Goal: Task Accomplishment & Management: Use online tool/utility

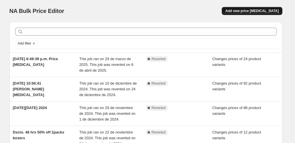
click at [254, 11] on span "Add new price [MEDICAL_DATA]" at bounding box center [251, 11] width 53 height 5
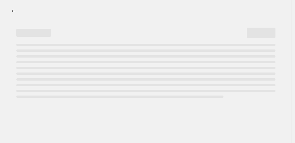
select select "percentage"
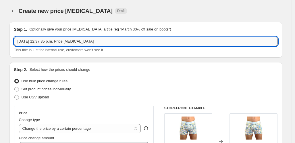
click at [36, 42] on input "[DATE] 12:37:35 p.m. Price [MEDICAL_DATA]" at bounding box center [145, 41] width 263 height 9
drag, startPoint x: 109, startPoint y: 41, endPoint x: -29, endPoint y: 37, distance: 138.4
click at [0, 37] on html "Home Settings Plans Skip to content Create new price [MEDICAL_DATA]. This page …" at bounding box center [147, 71] width 295 height 143
click at [110, 42] on input "Septiembre lleve 3 y pague 2 en todos los 3Packs. mes Aniversario" at bounding box center [145, 41] width 263 height 9
click at [137, 56] on div "Step 1. Optionally give your price [MEDICAL_DATA] a title (eg "March 30% off sa…" at bounding box center [145, 40] width 273 height 36
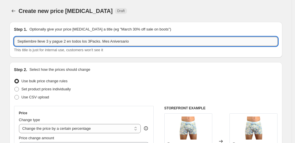
click at [127, 43] on input "Septiembre lleve 3 y pague 2 en todos los 3Packs. Mes Aniversario" at bounding box center [145, 41] width 263 height 9
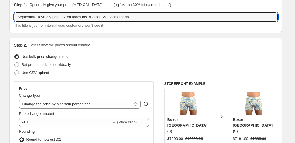
scroll to position [26, 0]
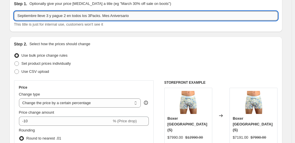
drag, startPoint x: 71, startPoint y: 17, endPoint x: 108, endPoint y: 18, distance: 37.3
click at [108, 18] on input "Septiembre lleve 3 y pague 2 en todos los 3Packs. Mes Aniversario" at bounding box center [145, 15] width 263 height 9
type input "Septiembre lleve 3 y pague 2. Mes Aniversario"
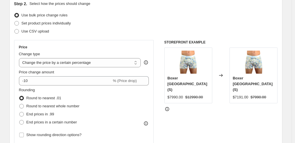
scroll to position [65, 0]
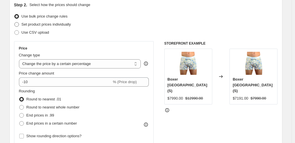
click at [30, 24] on span "Set product prices individually" at bounding box center [46, 24] width 49 height 4
click at [15, 22] on input "Set product prices individually" at bounding box center [14, 22] width 0 height 0
radio input "true"
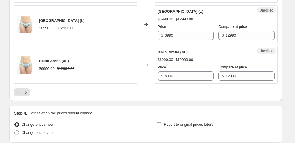
scroll to position [924, 0]
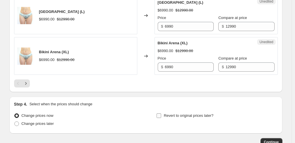
click at [160, 115] on input "Revert to original prices later?" at bounding box center [158, 115] width 5 height 5
checkbox input "true"
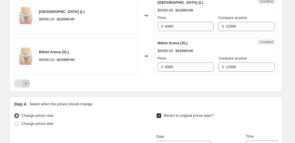
click at [27, 82] on icon "Next" at bounding box center [26, 83] width 6 height 6
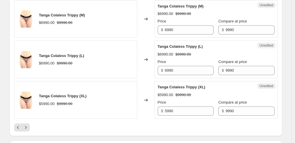
scroll to position [892, 0]
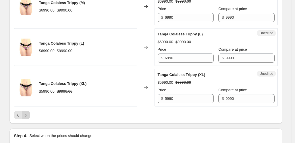
click at [29, 116] on icon "Next" at bounding box center [26, 115] width 6 height 6
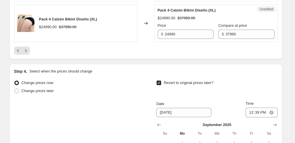
scroll to position [957, 0]
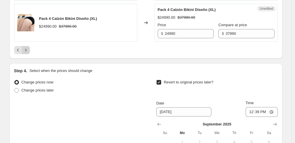
click at [27, 50] on icon "Next" at bounding box center [26, 50] width 6 height 6
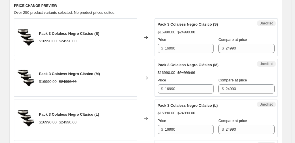
scroll to position [178, 0]
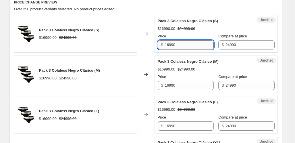
click at [186, 46] on input "16990" at bounding box center [189, 44] width 49 height 9
drag, startPoint x: 186, startPoint y: 46, endPoint x: 140, endPoint y: 40, distance: 46.6
click at [140, 40] on div "Pack 3 Colaless Negro Clásico (S) $16990.00 $24990.00 Changed to Unedited Pack …" at bounding box center [145, 34] width 263 height 38
drag, startPoint x: 181, startPoint y: 44, endPoint x: 163, endPoint y: 46, distance: 18.7
click at [163, 46] on div "$ 18990" at bounding box center [186, 44] width 56 height 9
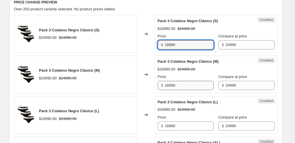
type input "18990"
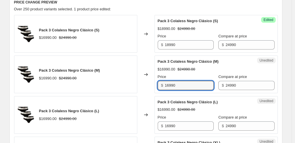
drag, startPoint x: 184, startPoint y: 85, endPoint x: 159, endPoint y: 86, distance: 25.0
click at [159, 86] on div "$ 16990" at bounding box center [186, 85] width 56 height 9
paste input "8"
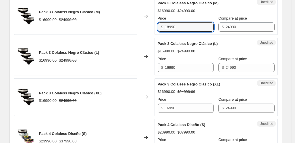
scroll to position [229, 0]
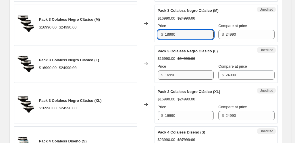
type input "18990"
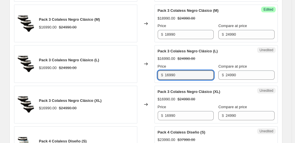
drag, startPoint x: 192, startPoint y: 77, endPoint x: 150, endPoint y: 73, distance: 41.8
click at [150, 73] on div "Pack 3 Colaless Negro Clásico (L) $16990.00 $24990.00 Changed to Unedited Pack …" at bounding box center [145, 64] width 263 height 38
paste input "8"
type input "18990"
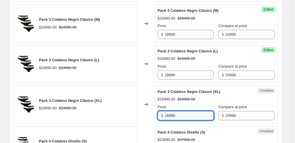
drag, startPoint x: 182, startPoint y: 117, endPoint x: 166, endPoint y: 115, distance: 16.4
click at [166, 115] on div "$ 16990" at bounding box center [186, 115] width 56 height 9
paste input "8"
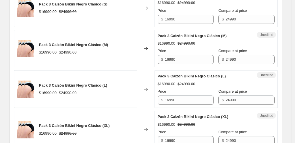
scroll to position [689, 0]
type input "18990"
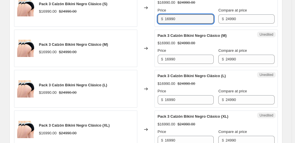
drag, startPoint x: 183, startPoint y: 20, endPoint x: 160, endPoint y: 19, distance: 23.0
click at [160, 19] on div "$ 16990" at bounding box center [186, 18] width 56 height 9
paste input "8"
type input "18990"
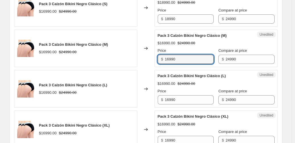
drag, startPoint x: 187, startPoint y: 59, endPoint x: 164, endPoint y: 59, distance: 23.0
click at [164, 59] on div "$ 16990" at bounding box center [186, 59] width 56 height 9
paste input "8"
type input "18990"
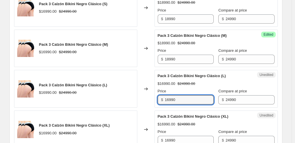
drag, startPoint x: 189, startPoint y: 101, endPoint x: 139, endPoint y: 97, distance: 51.0
click at [139, 97] on div "Pack 3 Calzón Bikini Negro Clásico (L) $16990.00 $24990.00 Changed to Unedited …" at bounding box center [145, 89] width 263 height 38
paste input "8"
type input "18990"
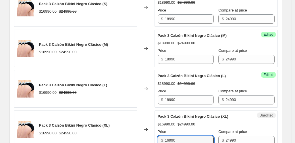
scroll to position [695, 0]
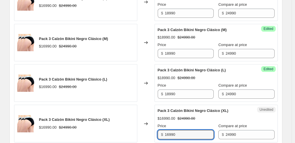
drag, startPoint x: 186, startPoint y: 139, endPoint x: 149, endPoint y: 136, distance: 36.9
click at [149, 136] on div "Pack 3 Calzón Bikini Negro Clásico (XL) $16990.00 $24990.00 Changed to Unedited…" at bounding box center [145, 123] width 263 height 38
paste input "8"
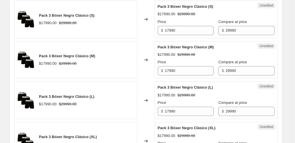
scroll to position [822, 0]
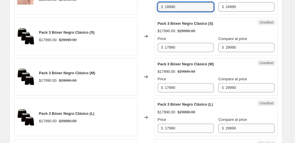
type input "18990"
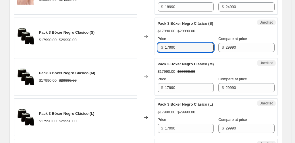
drag, startPoint x: 189, startPoint y: 49, endPoint x: 146, endPoint y: 48, distance: 43.9
click at [146, 48] on div "Pack 3 Bóxer Negro Clásico (S) $17990.00 $29990.00 Changed to Unedited Pack 3 B…" at bounding box center [145, 37] width 263 height 38
click at [192, 47] on input "19990" at bounding box center [189, 47] width 49 height 9
drag, startPoint x: 187, startPoint y: 48, endPoint x: 134, endPoint y: 46, distance: 53.4
click at [134, 46] on div "Pack 3 Bóxer Negro Clásico (S) $17990.00 $29990.00 Changed to Unedited Pack 3 B…" at bounding box center [145, 37] width 263 height 38
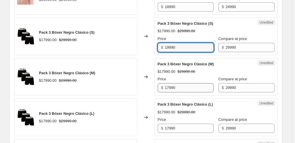
type input "19990"
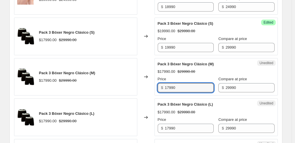
drag, startPoint x: 180, startPoint y: 88, endPoint x: 155, endPoint y: 85, distance: 25.5
click at [155, 85] on div "Pack 3 Bóxer Negro Clásico (M) $17990.00 $29990.00 Changed to Unedited Pack 3 B…" at bounding box center [145, 77] width 263 height 38
paste input "9"
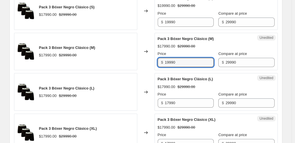
scroll to position [852, 0]
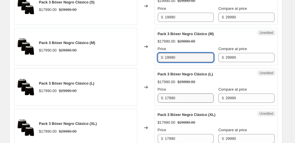
type input "19990"
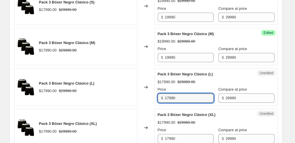
drag, startPoint x: 194, startPoint y: 96, endPoint x: 149, endPoint y: 97, distance: 45.1
click at [149, 97] on div "Pack 3 Bóxer Negro Clásico (L) $17990.00 $29990.00 Changed to Unedited Pack 3 B…" at bounding box center [145, 87] width 263 height 38
paste input "9"
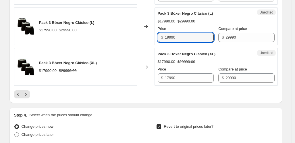
scroll to position [918, 0]
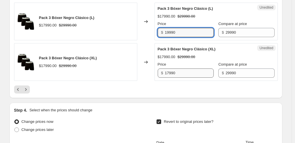
type input "19990"
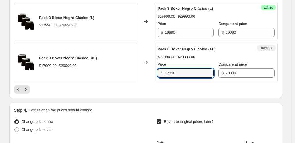
drag, startPoint x: 183, startPoint y: 71, endPoint x: 149, endPoint y: 71, distance: 33.9
click at [149, 71] on div "Pack 3 Bóxer Negro Clásico (XL) $17990.00 $29990.00 Changed to Unedited Pack 3 …" at bounding box center [145, 62] width 263 height 38
paste input "9"
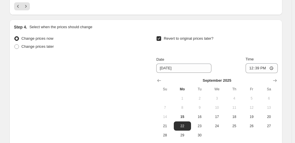
scroll to position [1003, 0]
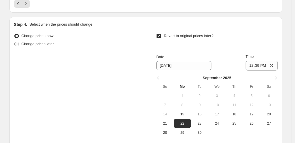
type input "19990"
click at [43, 42] on span "Change prices later" at bounding box center [38, 44] width 32 height 4
click at [15, 42] on input "Change prices later" at bounding box center [14, 42] width 0 height 0
radio input "true"
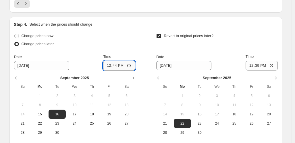
click at [117, 65] on input "12:44" at bounding box center [119, 66] width 32 height 10
click at [130, 65] on input "12:44" at bounding box center [119, 66] width 32 height 10
click at [123, 66] on input "16:44" at bounding box center [119, 66] width 32 height 10
click at [261, 32] on div "Revert to original prices later?" at bounding box center [216, 40] width 121 height 17
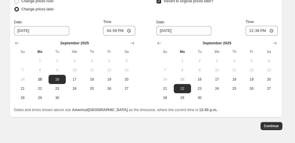
scroll to position [1053, 0]
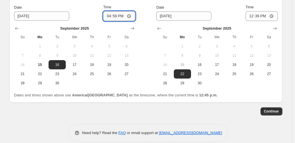
click at [117, 16] on input "16:59" at bounding box center [119, 16] width 32 height 10
type input "20:00"
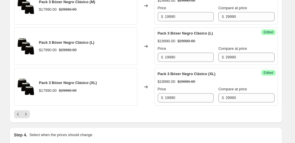
scroll to position [896, 0]
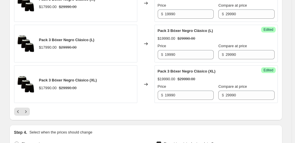
click at [80, 108] on div at bounding box center [145, 111] width 263 height 8
click at [28, 111] on icon "Next" at bounding box center [26, 111] width 6 height 6
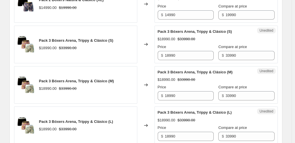
scroll to position [817, 0]
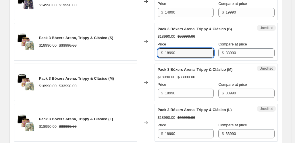
drag, startPoint x: 182, startPoint y: 55, endPoint x: 158, endPoint y: 53, distance: 24.5
click at [158, 53] on div "Unedited Pack 3 Bóxers Arena, Trippy & Clásico (S) $18990.00 $33990.00 Price $ …" at bounding box center [215, 42] width 123 height 38
paste input "9"
type input "19990"
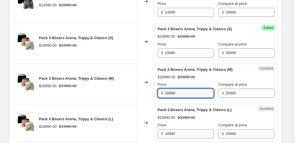
drag, startPoint x: 188, startPoint y: 92, endPoint x: 153, endPoint y: 92, distance: 35.6
click at [153, 92] on div "Pack 3 Bóxers Arena, Trippy & Clásico (M) $18990.00 $33990.00 Changed to Unedit…" at bounding box center [145, 82] width 263 height 38
paste input "9"
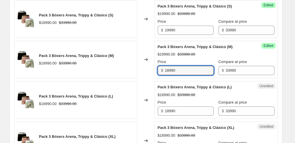
scroll to position [815, 0]
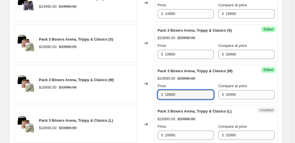
type input "18990"
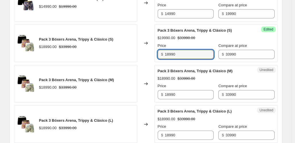
type input "18990"
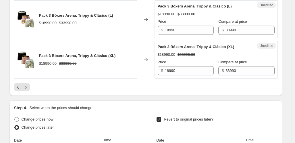
scroll to position [918, 0]
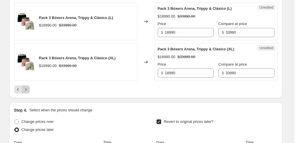
click at [28, 87] on icon "Next" at bounding box center [26, 89] width 6 height 6
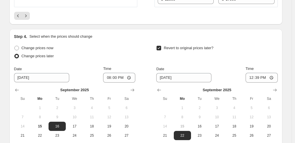
scroll to position [991, 0]
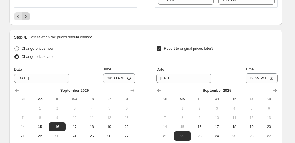
click at [25, 16] on icon "Next" at bounding box center [26, 16] width 6 height 6
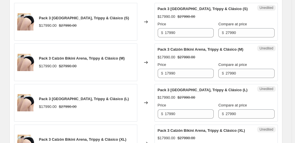
scroll to position [191, 0]
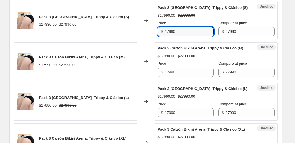
drag, startPoint x: 188, startPoint y: 37, endPoint x: 156, endPoint y: 38, distance: 32.1
click at [156, 38] on div "Unedited Pack 3 Calzón Bikini Arena, Trippy & Clásico (S) $17990.00 $27990.00 P…" at bounding box center [215, 21] width 123 height 38
type input "18990"
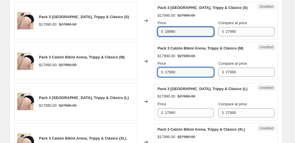
click at [191, 77] on input "17990" at bounding box center [189, 71] width 49 height 9
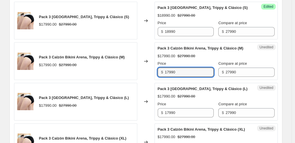
drag, startPoint x: 189, startPoint y: 85, endPoint x: 137, endPoint y: 84, distance: 52.5
click at [135, 80] on div "Pack 3 Calzón Bikini Arena, Trippy & Clásico (M) $17990.00 $27990.00 Changed to…" at bounding box center [145, 61] width 263 height 38
paste input "9"
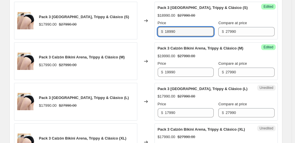
drag, startPoint x: 179, startPoint y: 36, endPoint x: 164, endPoint y: 37, distance: 14.5
click at [164, 36] on div "$ 18990" at bounding box center [186, 31] width 56 height 9
click at [188, 77] on input "19990" at bounding box center [189, 71] width 49 height 9
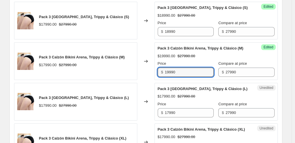
drag, startPoint x: 187, startPoint y: 84, endPoint x: 159, endPoint y: 82, distance: 28.2
click at [159, 77] on div "$ 19990" at bounding box center [186, 71] width 56 height 9
paste input "8"
type input "18990"
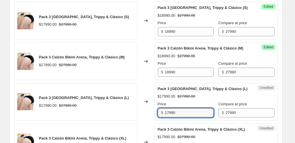
drag, startPoint x: 191, startPoint y: 133, endPoint x: 165, endPoint y: 128, distance: 26.2
click at [165, 117] on div "$ 17990" at bounding box center [186, 112] width 56 height 9
paste input "8"
type input "18990"
click at [215, 99] on div "$17990.00 $27990.00" at bounding box center [216, 96] width 117 height 6
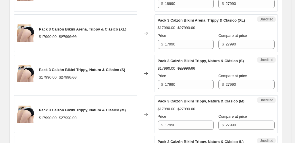
scroll to position [303, 0]
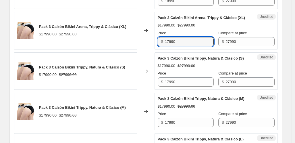
drag, startPoint x: 191, startPoint y: 63, endPoint x: 164, endPoint y: 63, distance: 27.6
click at [164, 46] on div "$ 17990" at bounding box center [186, 41] width 56 height 9
paste input "8"
type input "18990"
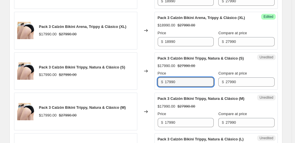
drag, startPoint x: 191, startPoint y: 111, endPoint x: 166, endPoint y: 110, distance: 25.0
click at [166, 86] on div "$ 17990" at bounding box center [186, 81] width 56 height 9
paste input "8"
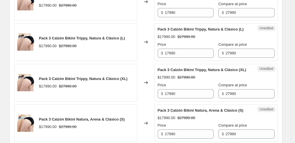
scroll to position [431, 0]
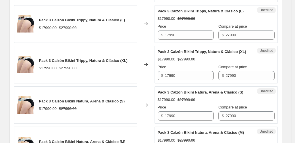
type input "18990"
drag, startPoint x: 193, startPoint y: 32, endPoint x: 148, endPoint y: 26, distance: 45.2
paste input "8"
type input "18990"
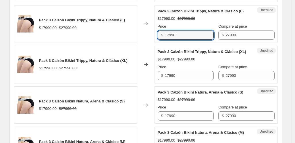
drag, startPoint x: 183, startPoint y: 76, endPoint x: 152, endPoint y: 77, distance: 31.0
click at [152, 43] on div "Pack 3 Calzón Bikini Trippy, Natura & Clásico (L) $17990.00 $27990.00 Changed t…" at bounding box center [145, 24] width 263 height 38
paste input "8"
type input "18990"
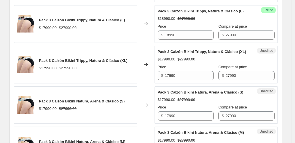
click at [198, 54] on span "Pack 3 Calzón Bikini Trippy, Natura & Clásico (XL)" at bounding box center [202, 51] width 88 height 4
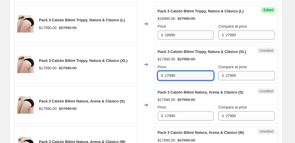
drag, startPoint x: 190, startPoint y: 119, endPoint x: 155, endPoint y: 120, distance: 34.7
click at [155, 83] on div "Pack 3 Calzón Bikini Trippy, Natura & Clásico (XL) $17990.00 $27990.00 Changed …" at bounding box center [145, 65] width 263 height 38
paste input "8"
type input "18990"
click at [264, 53] on span "Unedited" at bounding box center [266, 51] width 18 height 6
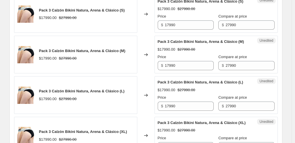
scroll to position [524, 0]
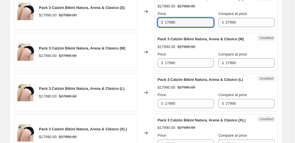
drag, startPoint x: 203, startPoint y: 74, endPoint x: 157, endPoint y: 74, distance: 46.5
click at [157, 30] on div "Unedited Pack 3 Calzón Bikini Natura, Arena & Clásico (S) $17990.00 $27990.00 P…" at bounding box center [215, 12] width 123 height 38
paste input "8"
type input "18990"
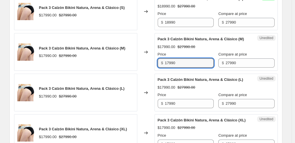
drag, startPoint x: 181, startPoint y: 121, endPoint x: 162, endPoint y: 120, distance: 18.7
click at [162, 67] on div "$ 17990" at bounding box center [186, 62] width 56 height 9
paste input "8"
type input "18990"
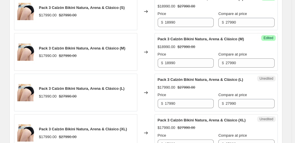
click at [227, 42] on div "Pack 3 Calzón Bikini Natura, Arena & Clásico (M)" at bounding box center [205, 39] width 94 height 6
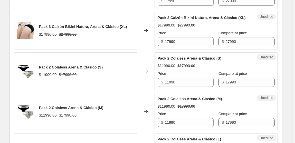
scroll to position [629, 0]
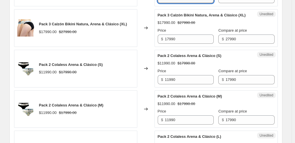
drag, startPoint x: 185, startPoint y: 61, endPoint x: 158, endPoint y: 61, distance: 26.4
paste input "8"
type input "18990"
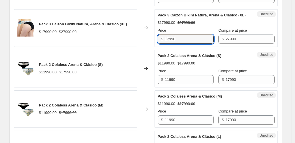
drag, startPoint x: 188, startPoint y: 110, endPoint x: 160, endPoint y: 106, distance: 27.9
click at [152, 47] on div "Pack 3 Calzón Bikini Natura, Arena & Clásico (XL) $17990.00 $27990.00 Changed t…" at bounding box center [145, 28] width 263 height 38
paste input "8"
type input "18990"
click at [225, 26] on div "$17990.00 $27990.00" at bounding box center [216, 23] width 117 height 6
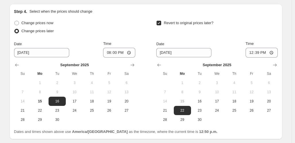
scroll to position [1014, 0]
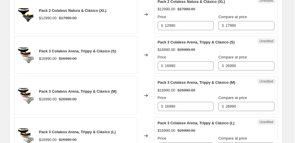
scroll to position [326, 0]
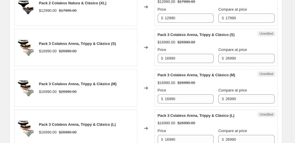
click at [132, 32] on div "Pack 3 Colaless Arena, Trippy & Clásico (S) $16990.00 $26990.00" at bounding box center [75, 48] width 123 height 38
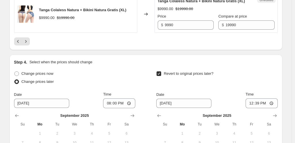
scroll to position [961, 0]
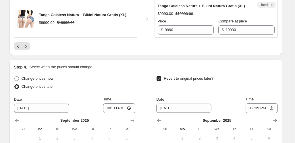
click at [26, 49] on icon "Next" at bounding box center [26, 46] width 6 height 6
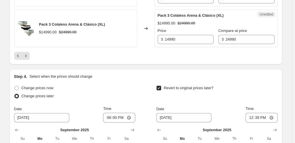
scroll to position [966, 0]
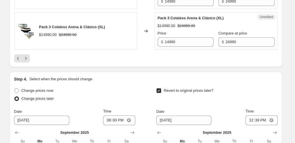
click at [52, 62] on div at bounding box center [145, 58] width 263 height 8
click at [26, 61] on icon "Next" at bounding box center [26, 58] width 6 height 6
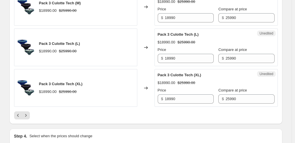
scroll to position [889, 0]
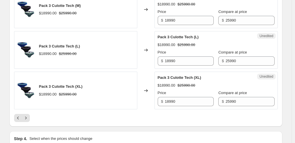
click at [51, 119] on div at bounding box center [145, 118] width 263 height 8
click at [26, 119] on icon "Next" at bounding box center [26, 118] width 6 height 6
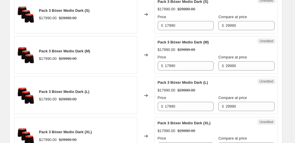
scroll to position [849, 0]
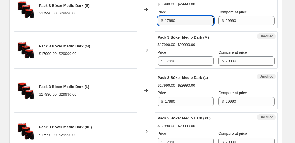
drag, startPoint x: 192, startPoint y: 19, endPoint x: 160, endPoint y: 20, distance: 31.6
click at [160, 20] on div "$ 17990" at bounding box center [186, 20] width 56 height 9
drag, startPoint x: 179, startPoint y: 20, endPoint x: 174, endPoint y: 22, distance: 5.3
click at [174, 22] on input "1990" at bounding box center [189, 20] width 49 height 9
click at [184, 22] on input "19990" at bounding box center [189, 20] width 49 height 9
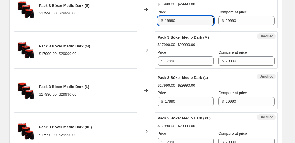
drag, startPoint x: 184, startPoint y: 22, endPoint x: 153, endPoint y: 21, distance: 30.7
click at [153, 21] on div "Pack 3 Bóxer Medio Dark (S) $17990.00 $29990.00 Changed to Unedited Pack 3 Bóxe…" at bounding box center [145, 10] width 263 height 38
type input "19990"
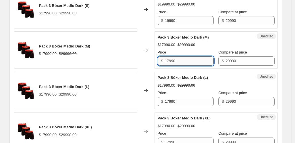
click at [185, 63] on input "17990" at bounding box center [189, 60] width 49 height 9
drag, startPoint x: 185, startPoint y: 63, endPoint x: 123, endPoint y: 53, distance: 62.4
click at [123, 53] on div "Pack 3 Bóxer Medio Dark (M) $17990.00 $29990.00 Changed to Unedited Pack 3 Bóxe…" at bounding box center [145, 50] width 263 height 38
paste input "9"
type input "19990"
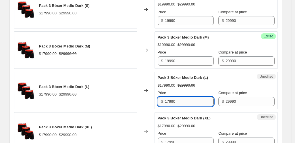
click at [184, 102] on input "17990" at bounding box center [189, 101] width 49 height 9
drag, startPoint x: 184, startPoint y: 102, endPoint x: 138, endPoint y: 99, distance: 46.3
click at [138, 99] on div "Pack 3 Bóxer Medio Dark (L) $17990.00 $29990.00 Changed to Unedited Pack 3 Bóxe…" at bounding box center [145, 90] width 263 height 38
paste input "9"
type input "19990"
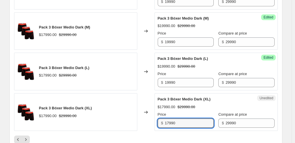
scroll to position [869, 0]
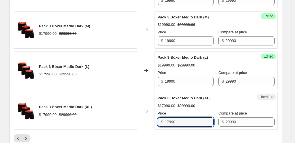
drag, startPoint x: 187, startPoint y: 140, endPoint x: 162, endPoint y: 110, distance: 38.8
click at [162, 110] on div "Pack 3 Bóxer Medio Dark (XL) $17990.00 $29990.00 Price $ 17990 Compare at price…" at bounding box center [216, 110] width 117 height 31
paste input "9"
type input "19990"
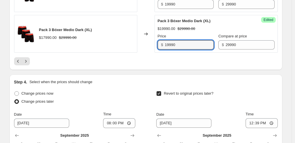
scroll to position [965, 0]
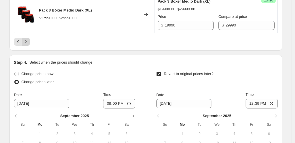
click at [28, 42] on icon "Next" at bounding box center [26, 42] width 6 height 6
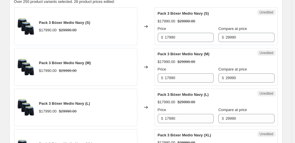
scroll to position [166, 0]
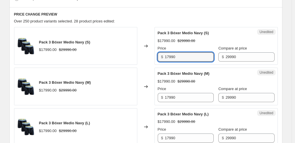
drag, startPoint x: 186, startPoint y: 59, endPoint x: 151, endPoint y: 53, distance: 35.4
click at [151, 53] on div "Pack 3 Bóxer Medio Navy (S) $17990.00 $29990.00 Changed to Unedited Pack 3 Bóxe…" at bounding box center [145, 46] width 263 height 38
paste input "9"
type input "19990"
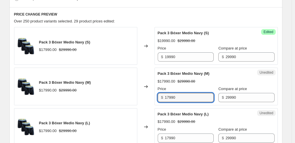
drag, startPoint x: 186, startPoint y: 97, endPoint x: 156, endPoint y: 96, distance: 29.6
click at [156, 96] on div "Unedited Pack 3 Bóxer Medio Navy (M) $17990.00 $29990.00 Price $ 17990 Compare …" at bounding box center [215, 86] width 123 height 38
paste input "9"
type input "19990"
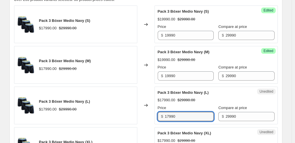
scroll to position [198, 0]
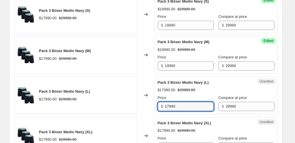
drag, startPoint x: 182, startPoint y: 137, endPoint x: 160, endPoint y: 102, distance: 41.6
click at [160, 102] on div "$ 17990" at bounding box center [186, 106] width 56 height 9
paste input "9"
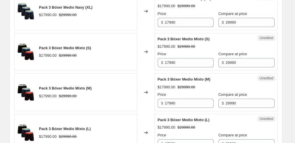
scroll to position [329, 0]
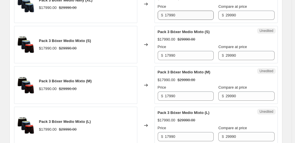
type input "19990"
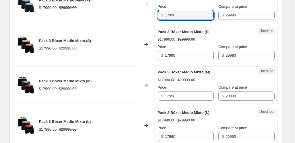
drag, startPoint x: 187, startPoint y: 14, endPoint x: 154, endPoint y: 15, distance: 32.7
click at [154, 15] on div "Pack 3 Bóxer Medio Navy (XL) $17990.00 $29990.00 Changed to Unedited Pack 3 Bóx…" at bounding box center [145, 4] width 263 height 38
paste input "9"
type input "19990"
click at [154, 35] on div "Changed to" at bounding box center [145, 45] width 17 height 38
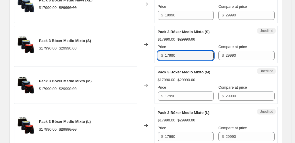
drag, startPoint x: 190, startPoint y: 56, endPoint x: 158, endPoint y: 56, distance: 32.7
click at [158, 56] on div "Unedited Pack 3 Bóxer Medio Mixto (S) $17990.00 $29990.00 Price $ 17990 Compare…" at bounding box center [215, 45] width 123 height 38
paste input "9"
type input "19990"
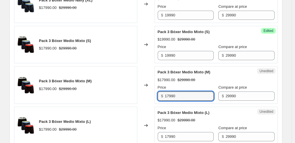
drag, startPoint x: 186, startPoint y: 97, endPoint x: 160, endPoint y: 94, distance: 26.5
click at [160, 94] on div "$ 17990" at bounding box center [186, 95] width 56 height 9
paste input "9"
type input "19990"
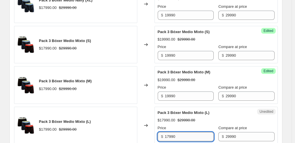
scroll to position [330, 0]
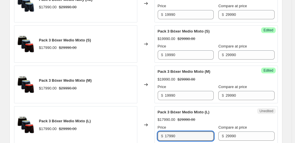
drag, startPoint x: 184, startPoint y: 138, endPoint x: 158, endPoint y: 136, distance: 26.5
click at [158, 136] on div "Unedited Pack 3 Bóxer Medio Mixto (L) $17990.00 $29990.00 Price $ 17990 Compare…" at bounding box center [215, 125] width 123 height 38
paste input "9"
type input "19990"
drag, startPoint x: 225, startPoint y: 110, endPoint x: 249, endPoint y: 96, distance: 27.0
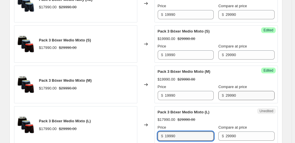
click at [226, 110] on div "Pack 3 Bóxer Medio Mixto (L)" at bounding box center [205, 112] width 94 height 6
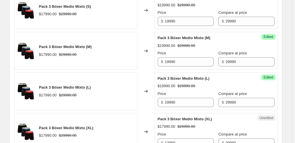
scroll to position [368, 0]
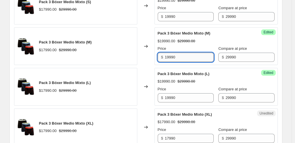
click at [187, 57] on input "19990" at bounding box center [189, 57] width 49 height 9
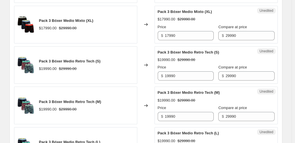
scroll to position [461, 0]
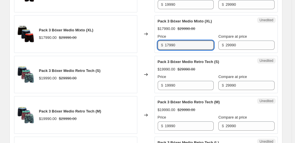
drag, startPoint x: 185, startPoint y: 46, endPoint x: 164, endPoint y: 45, distance: 20.4
click at [164, 45] on div "$ 17990" at bounding box center [186, 44] width 56 height 9
paste input "9"
type input "19990"
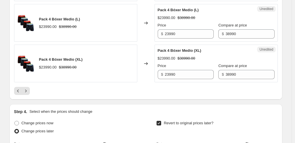
scroll to position [931, 0]
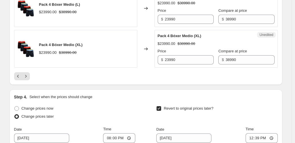
click at [69, 74] on div at bounding box center [145, 76] width 263 height 8
click at [29, 77] on icon "Next" at bounding box center [26, 76] width 6 height 6
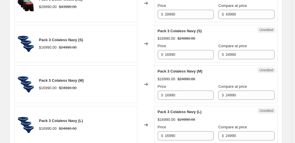
scroll to position [511, 0]
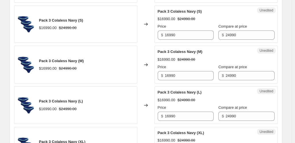
click at [102, 30] on div "Pack 3 Colaless Navy (S) $16990.00 $24990.00" at bounding box center [75, 24] width 123 height 38
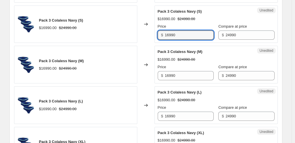
drag, startPoint x: 194, startPoint y: 36, endPoint x: 154, endPoint y: 34, distance: 40.0
click at [154, 34] on div "Pack 3 Colaless Navy (S) $16990.00 $24990.00 Changed to Unedited Pack 3 Colales…" at bounding box center [145, 24] width 263 height 38
click at [193, 36] on input "18990" at bounding box center [189, 34] width 49 height 9
drag, startPoint x: 189, startPoint y: 34, endPoint x: 162, endPoint y: 33, distance: 27.6
click at [162, 33] on div "$ 18990" at bounding box center [186, 34] width 56 height 9
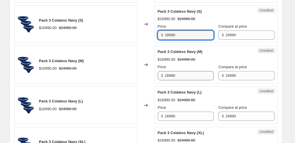
type input "18990"
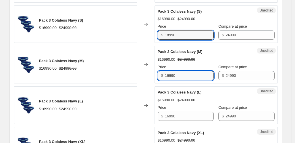
click at [188, 77] on input "16990" at bounding box center [189, 75] width 49 height 9
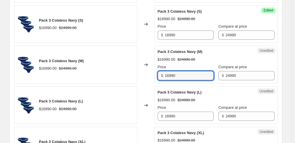
drag, startPoint x: 187, startPoint y: 76, endPoint x: 145, endPoint y: 71, distance: 42.6
click at [145, 71] on div "Pack 3 Colaless Navy (M) $16990.00 $24990.00 Changed to Unedited Pack 3 Colales…" at bounding box center [145, 65] width 263 height 38
paste input "8"
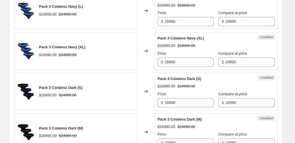
scroll to position [596, 0]
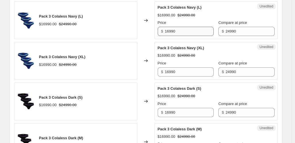
type input "18990"
drag, startPoint x: 189, startPoint y: 31, endPoint x: 152, endPoint y: 29, distance: 36.8
click at [152, 29] on div "Pack 3 Colaless Navy (L) $16990.00 $24990.00 Changed to Unedited Pack 3 Colales…" at bounding box center [145, 20] width 263 height 38
paste input "8"
type input "18990"
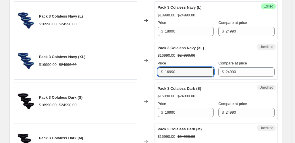
drag, startPoint x: 181, startPoint y: 73, endPoint x: 154, endPoint y: 71, distance: 26.2
click at [154, 71] on div "Pack 3 Colaless Navy (XL) $16990.00 $24990.00 Changed to Unedited Pack 3 Colale…" at bounding box center [145, 61] width 263 height 38
paste input "8"
type input "18990"
click at [197, 86] on span "Pack 3 Colaless Dark (S)" at bounding box center [180, 88] width 44 height 4
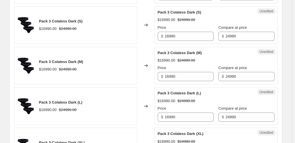
scroll to position [682, 0]
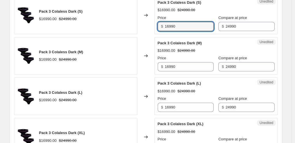
drag, startPoint x: 184, startPoint y: 26, endPoint x: 149, endPoint y: 26, distance: 34.7
click at [149, 26] on div "Pack 3 Colaless Dark (S) $16990.00 $24990.00 Changed to Unedited Pack 3 Colales…" at bounding box center [145, 16] width 263 height 38
paste input "8"
type input "18990"
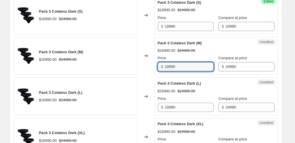
drag, startPoint x: 183, startPoint y: 65, endPoint x: 164, endPoint y: 65, distance: 18.9
click at [164, 65] on div "$ 16990" at bounding box center [186, 66] width 56 height 9
paste input "8"
type input "18990"
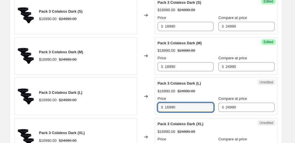
drag, startPoint x: 183, startPoint y: 105, endPoint x: 156, endPoint y: 104, distance: 26.4
click at [156, 104] on div "Unedited Pack 3 Colaless Dark (L) $16990.00 $24990.00 Price $ 16990 Compare at …" at bounding box center [215, 96] width 123 height 38
paste input "8"
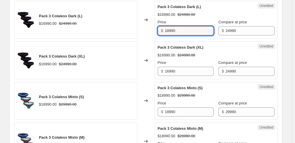
scroll to position [763, 0]
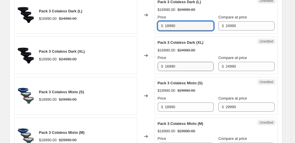
type input "18990"
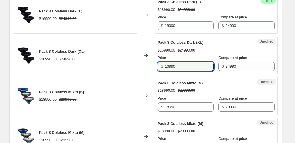
drag, startPoint x: 184, startPoint y: 66, endPoint x: 144, endPoint y: 66, distance: 40.5
click at [144, 66] on div "Pack 3 Colaless Dark (XL) $16990.00 $24990.00 Changed to Unedited Pack 3 Colale…" at bounding box center [145, 55] width 263 height 38
paste input "8"
type input "18990"
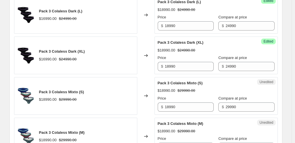
click at [208, 84] on div "Pack 3 Colaless Mixto (S)" at bounding box center [205, 83] width 94 height 6
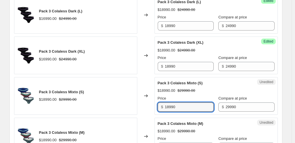
drag, startPoint x: 185, startPoint y: 106, endPoint x: 161, endPoint y: 106, distance: 24.4
click at [161, 106] on div "$ 18990" at bounding box center [186, 106] width 56 height 9
click at [217, 82] on div "Pack 3 Colaless Mixto (S)" at bounding box center [205, 83] width 94 height 6
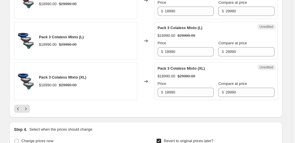
scroll to position [901, 0]
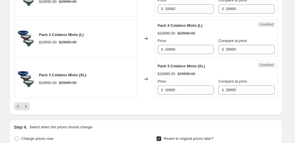
click at [55, 105] on div at bounding box center [145, 106] width 263 height 8
click at [28, 106] on icon "Next" at bounding box center [26, 106] width 6 height 6
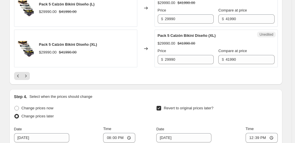
scroll to position [910, 0]
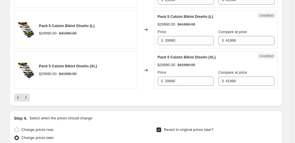
click at [53, 95] on div at bounding box center [145, 97] width 263 height 8
click at [29, 100] on icon "Next" at bounding box center [26, 97] width 6 height 6
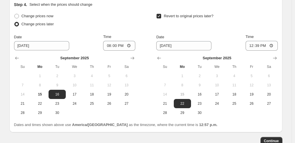
scroll to position [378, 0]
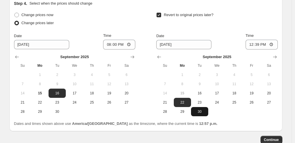
click at [202, 112] on span "30" at bounding box center [199, 111] width 13 height 5
type input "[DATE]"
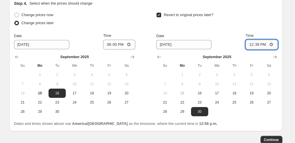
click at [258, 45] on input "12:39" at bounding box center [261, 45] width 32 height 10
type input "11:59"
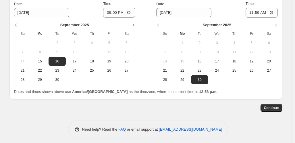
scroll to position [411, 0]
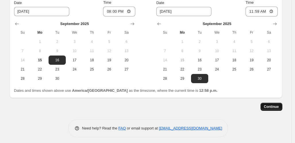
click at [278, 107] on span "Continue" at bounding box center [271, 106] width 15 height 5
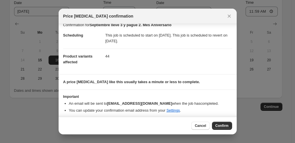
scroll to position [9, 0]
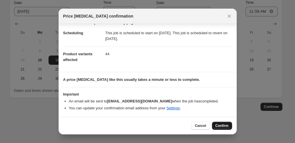
click at [223, 125] on span "Confirm" at bounding box center [221, 125] width 13 height 5
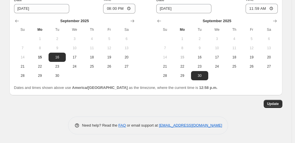
scroll to position [465, 0]
click at [184, 103] on div "Update" at bounding box center [145, 104] width 273 height 8
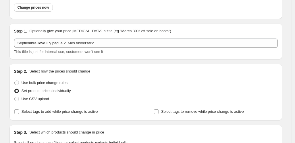
scroll to position [0, 0]
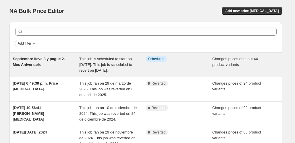
click at [164, 58] on span "Scheduled" at bounding box center [156, 59] width 16 height 5
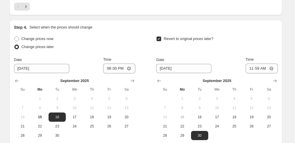
scroll to position [1111, 0]
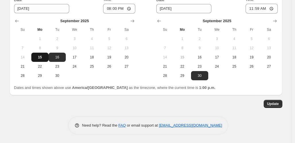
click at [44, 57] on span "15" at bounding box center [40, 57] width 13 height 5
type input "[DATE]"
click at [275, 105] on span "Update" at bounding box center [273, 103] width 12 height 5
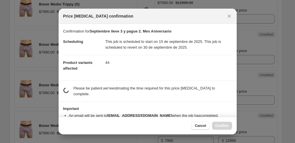
scroll to position [0, 0]
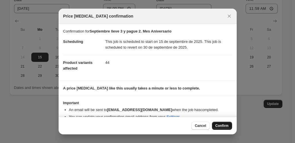
click at [223, 128] on button "Confirm" at bounding box center [222, 125] width 20 height 8
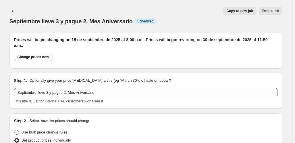
scroll to position [1111, 0]
